Goal: Communication & Community: Participate in discussion

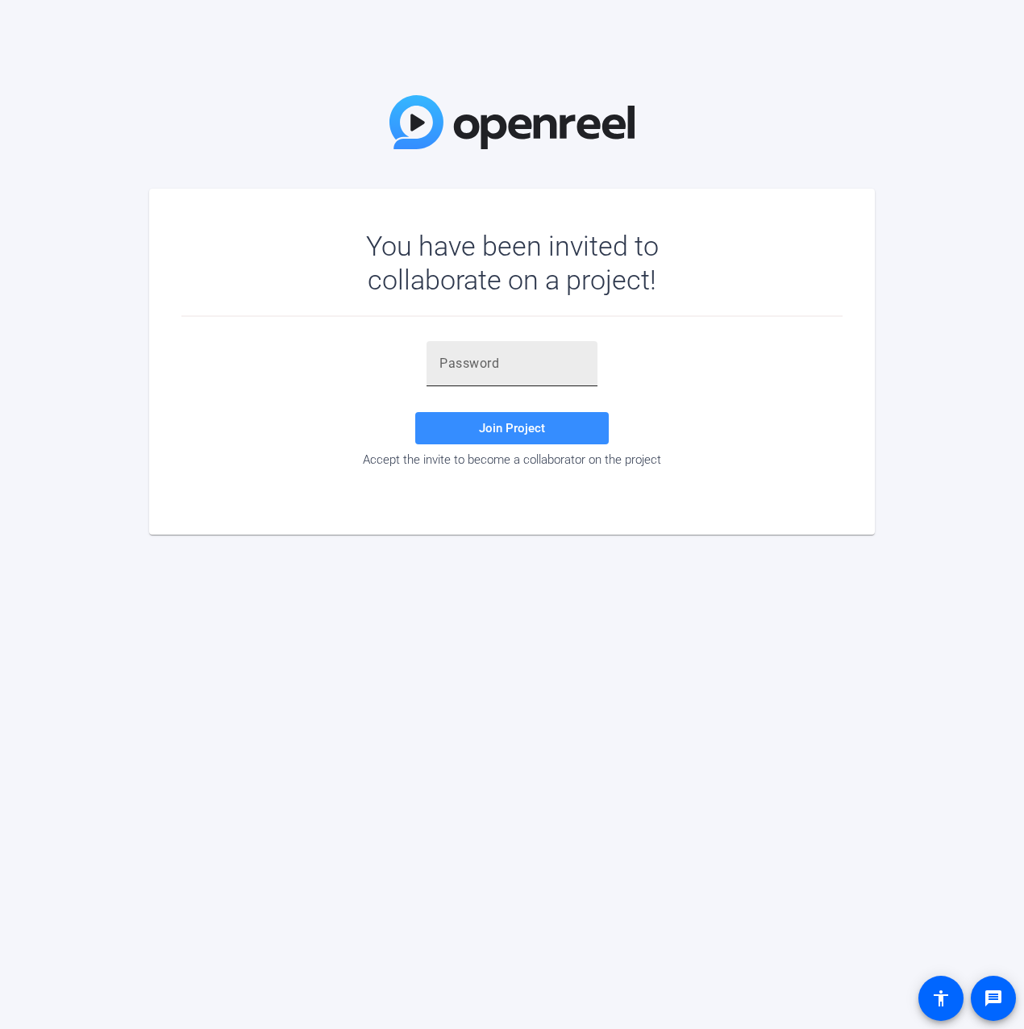
click at [455, 360] on input "text" at bounding box center [511, 363] width 145 height 19
paste input "Z7fLna"
type input "Z7fLna"
click at [495, 425] on span "Join Project" at bounding box center [512, 428] width 66 height 15
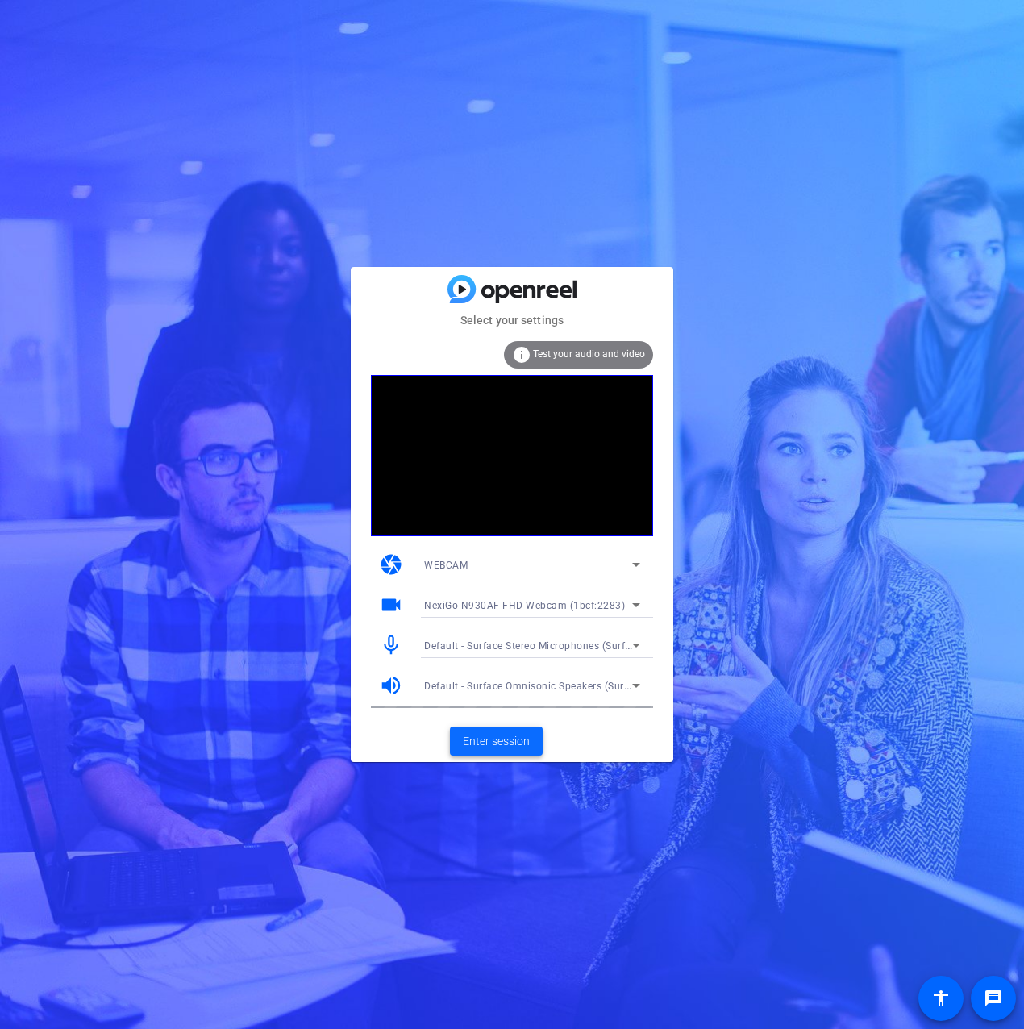
click at [490, 746] on span "Enter session" at bounding box center [496, 741] width 67 height 17
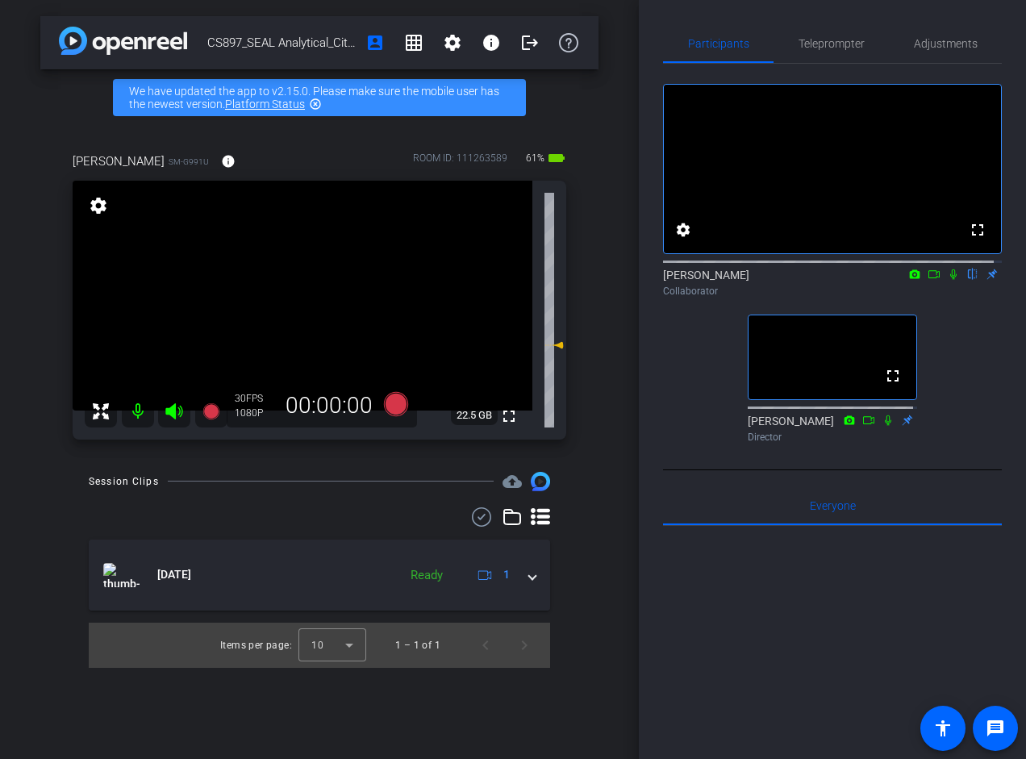
click at [947, 280] on icon at bounding box center [953, 274] width 13 height 11
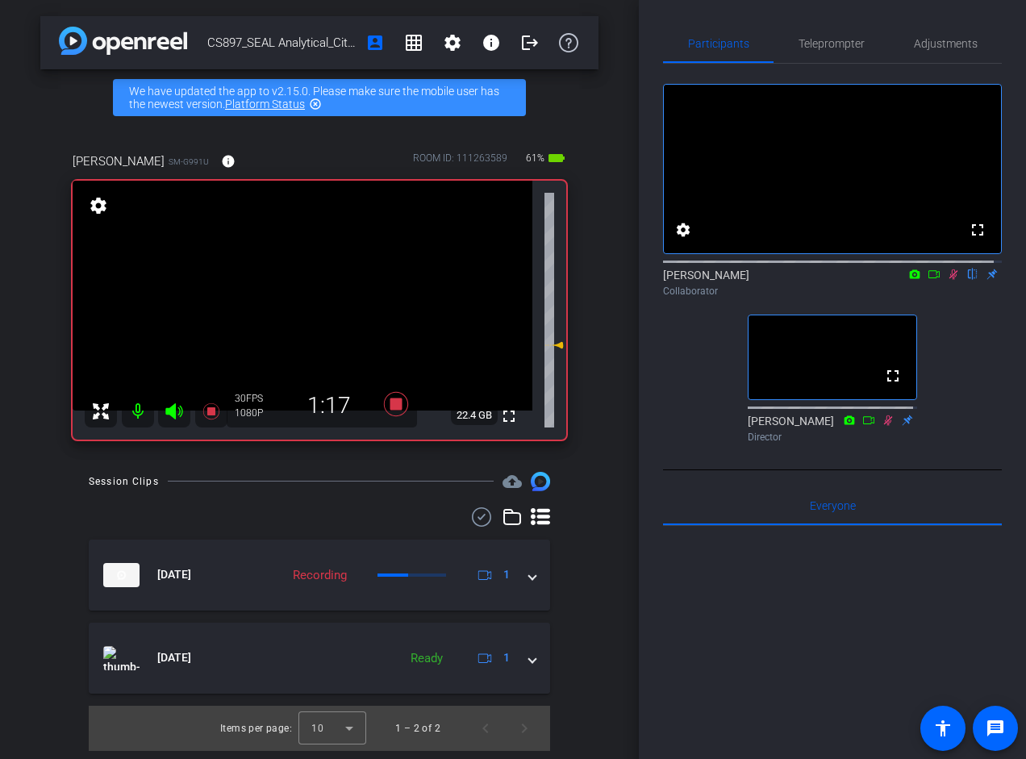
click at [947, 280] on icon at bounding box center [953, 274] width 13 height 11
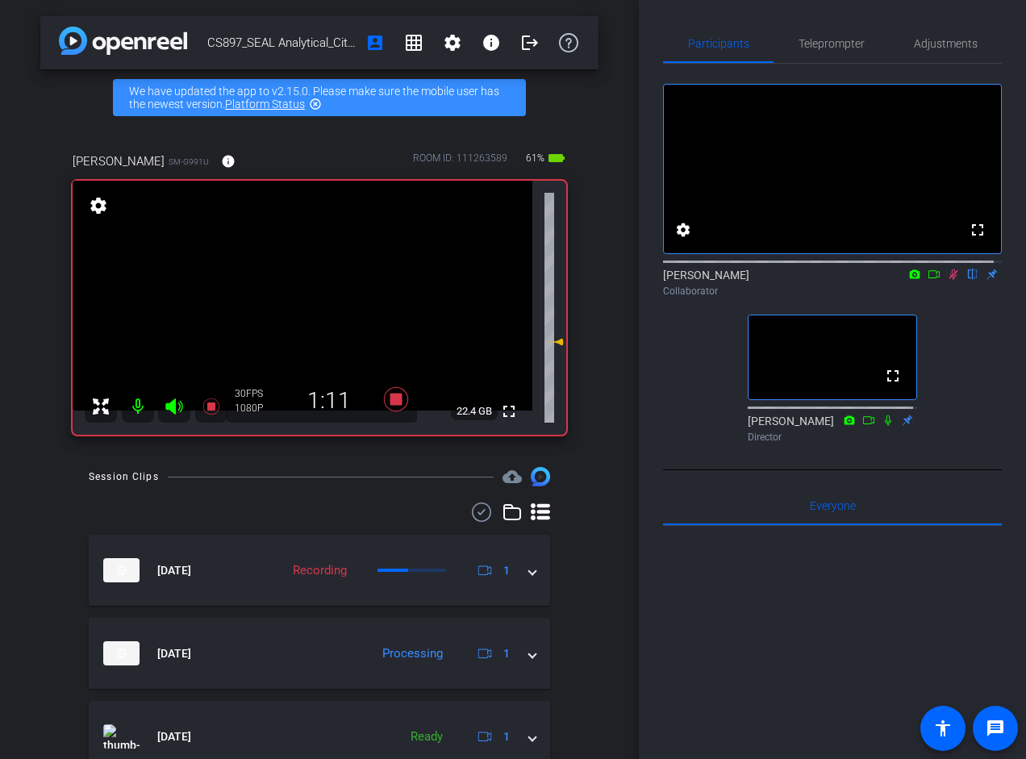
click at [949, 280] on icon at bounding box center [953, 274] width 9 height 10
click at [950, 280] on icon at bounding box center [953, 274] width 6 height 10
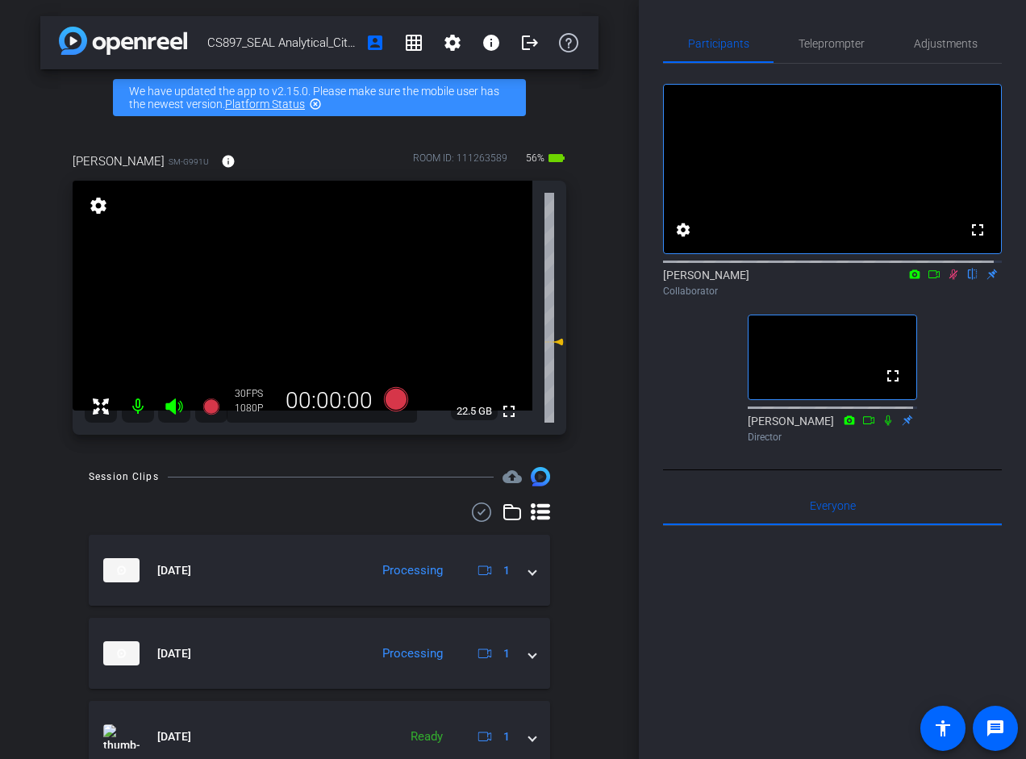
click at [948, 280] on icon at bounding box center [953, 274] width 13 height 11
click at [950, 280] on icon at bounding box center [953, 274] width 6 height 10
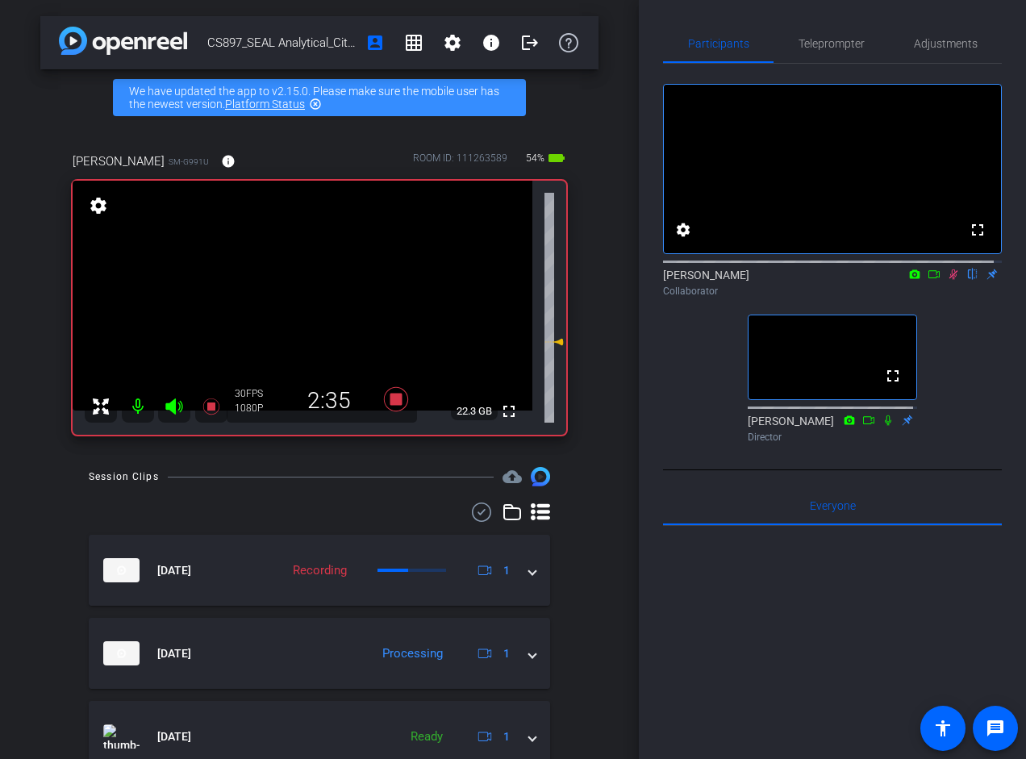
click at [947, 280] on icon at bounding box center [953, 274] width 13 height 11
click at [949, 280] on icon at bounding box center [953, 274] width 9 height 10
click at [952, 281] on mat-icon at bounding box center [953, 274] width 19 height 15
click at [943, 298] on div "Collaborator" at bounding box center [832, 291] width 339 height 15
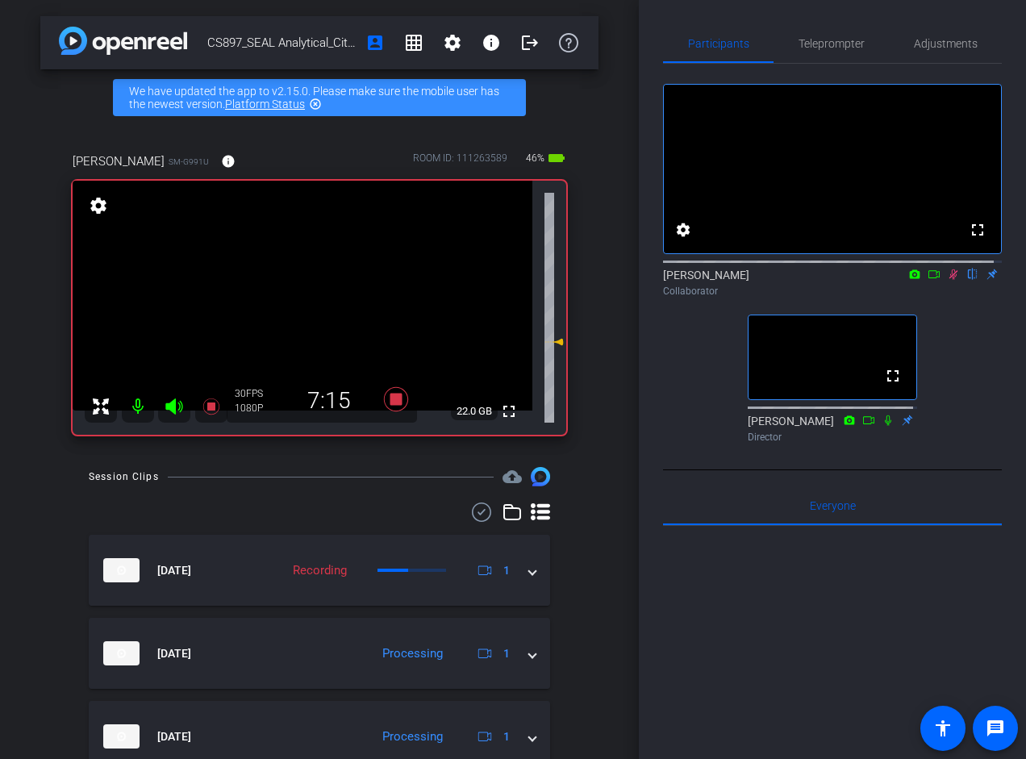
click at [947, 280] on icon at bounding box center [953, 274] width 13 height 11
click at [950, 280] on icon at bounding box center [953, 274] width 6 height 10
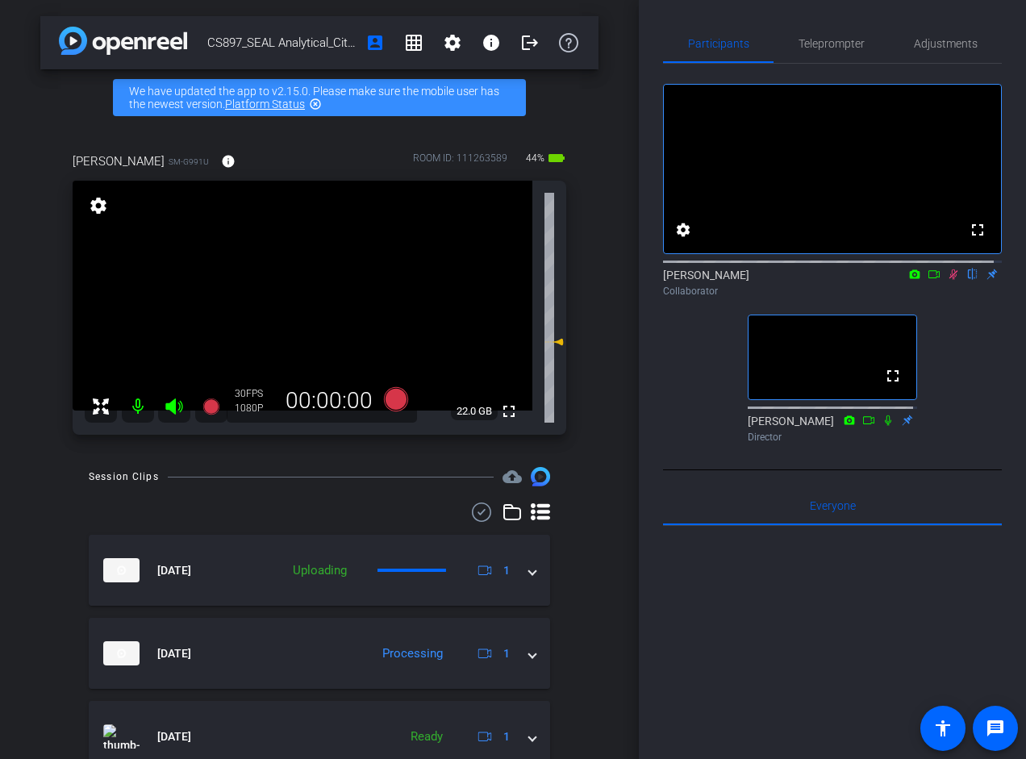
click at [949, 280] on icon at bounding box center [953, 274] width 9 height 10
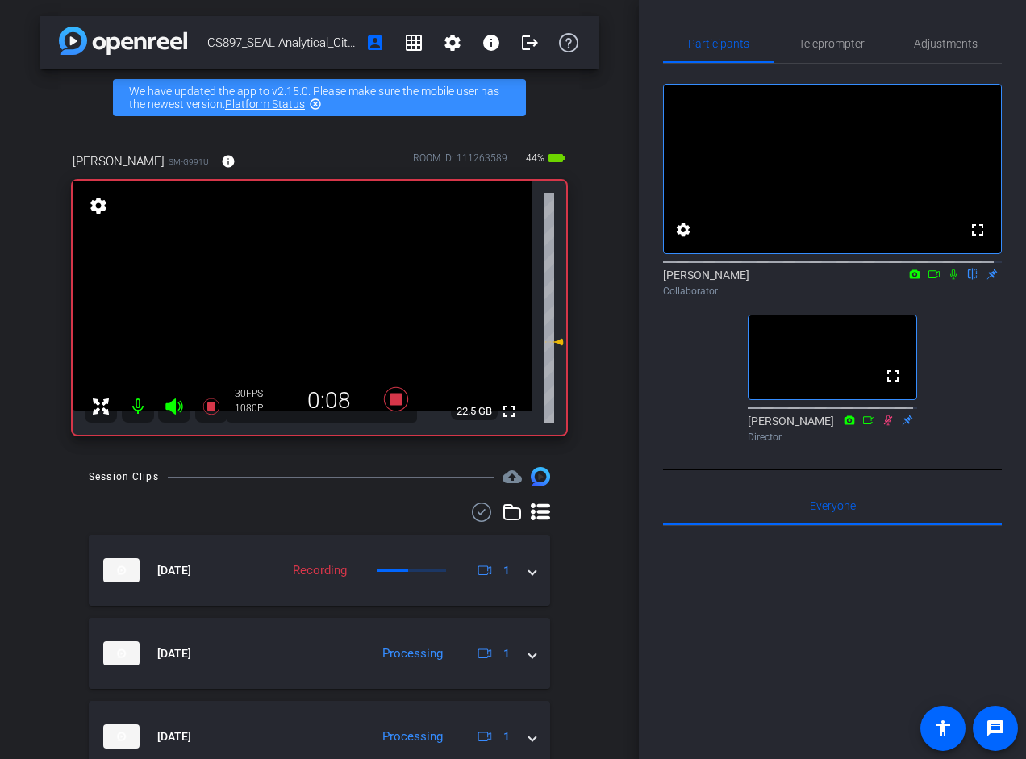
click at [950, 280] on icon at bounding box center [953, 274] width 6 height 10
click at [947, 280] on icon at bounding box center [953, 274] width 13 height 11
